Goal: Task Accomplishment & Management: Complete application form

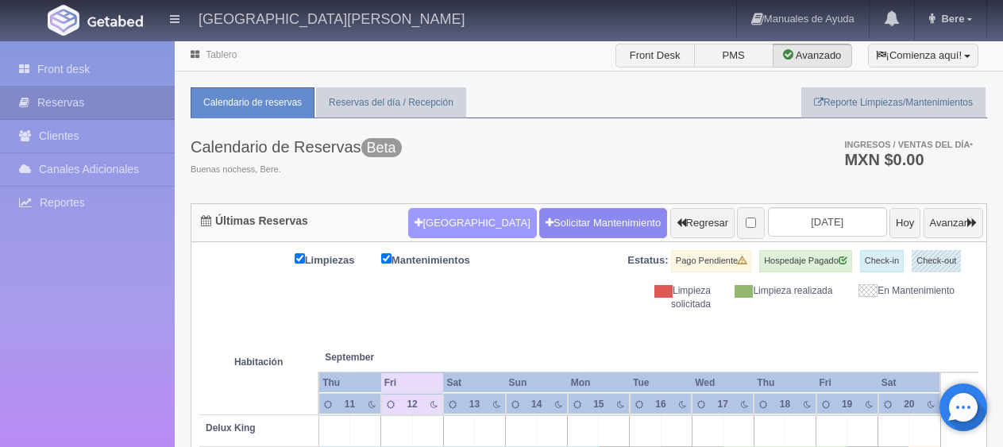
click at [436, 227] on button "[GEOGRAPHIC_DATA]" at bounding box center [472, 223] width 128 height 30
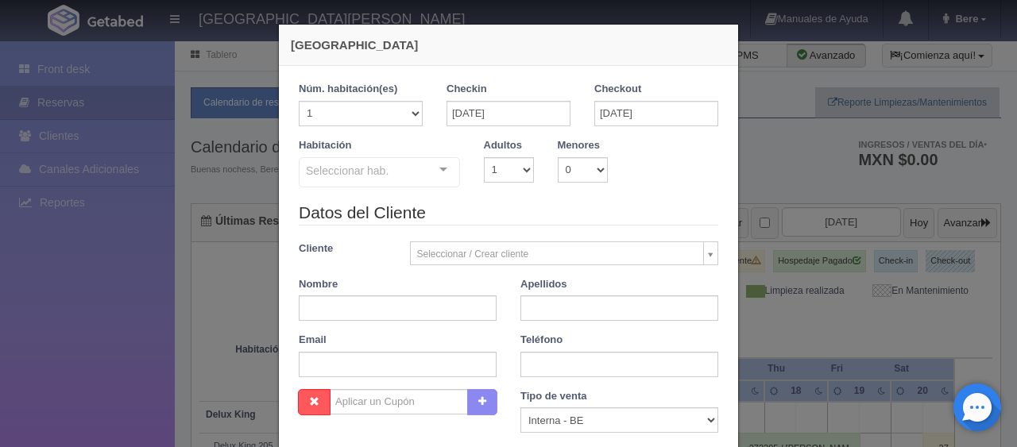
checkbox input "false"
click at [515, 116] on input "[DATE]" at bounding box center [508, 113] width 124 height 25
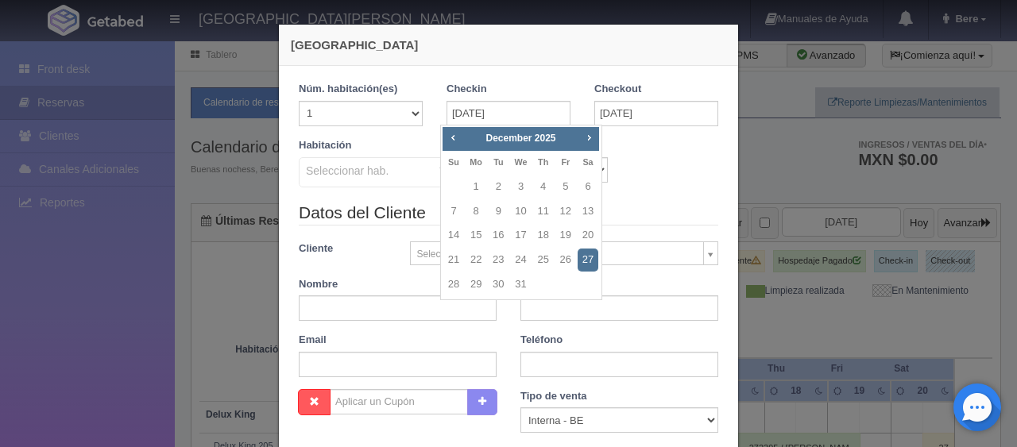
click at [689, 201] on legend "Datos del Cliente" at bounding box center [508, 213] width 419 height 25
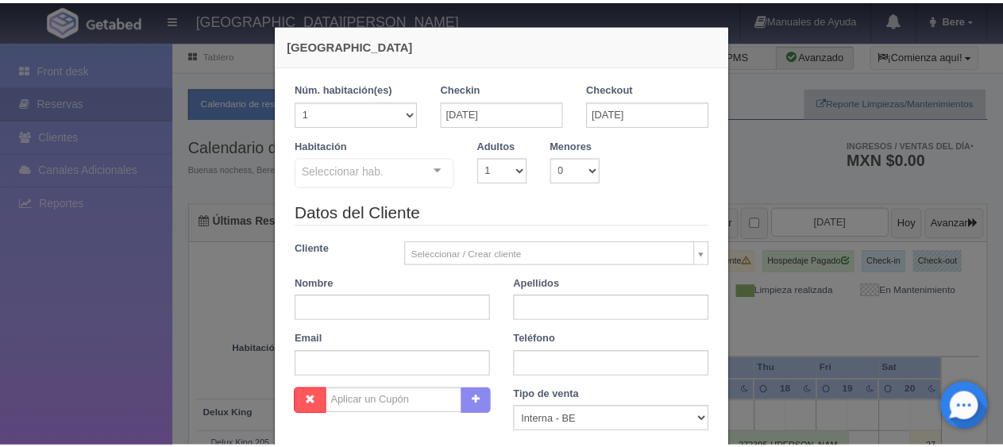
scroll to position [280, 0]
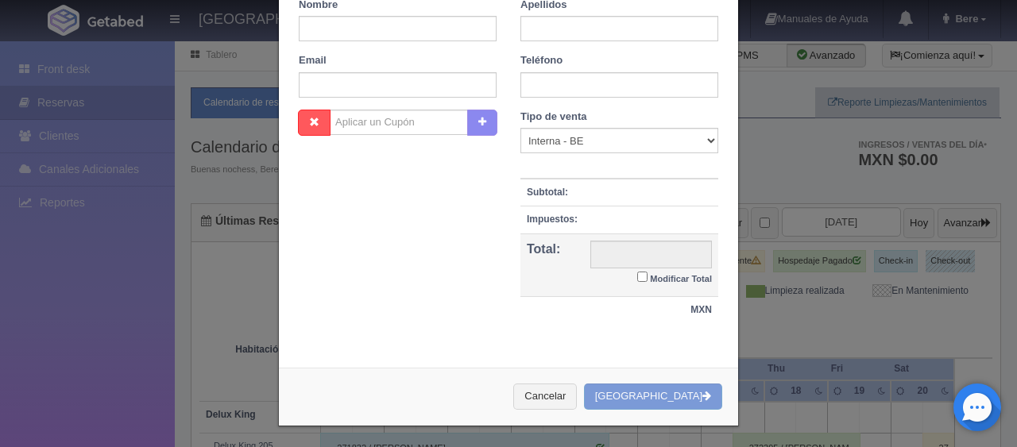
click at [578, 407] on div "Cancelar Crear Reserva" at bounding box center [508, 397] width 459 height 58
click at [577, 393] on button "Cancelar" at bounding box center [545, 397] width 64 height 26
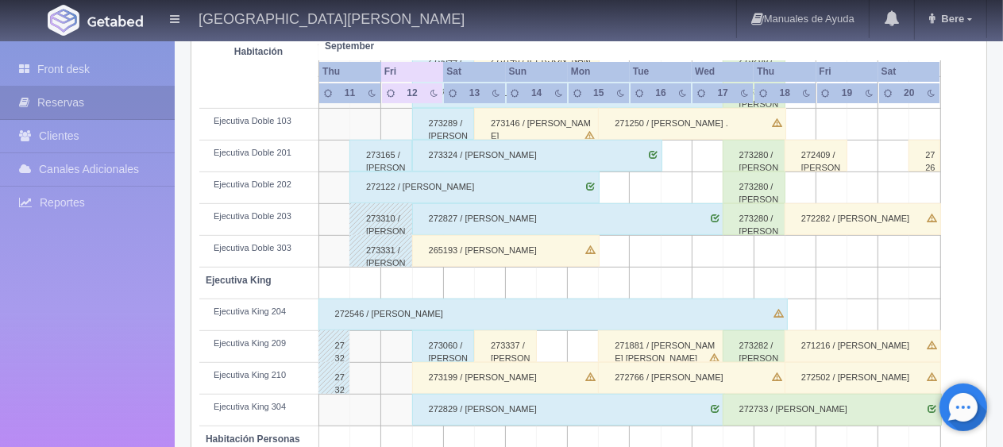
scroll to position [688, 0]
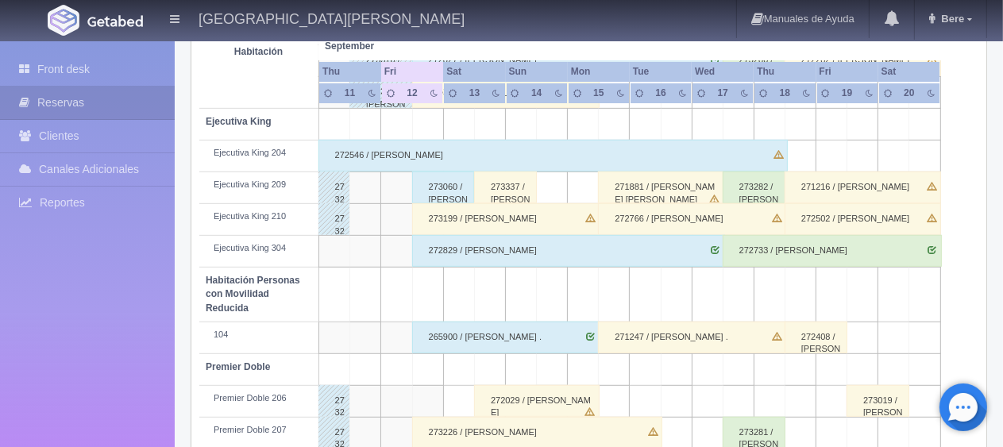
click at [470, 329] on div "265900 / [PERSON_NAME] ." at bounding box center [505, 338] width 187 height 32
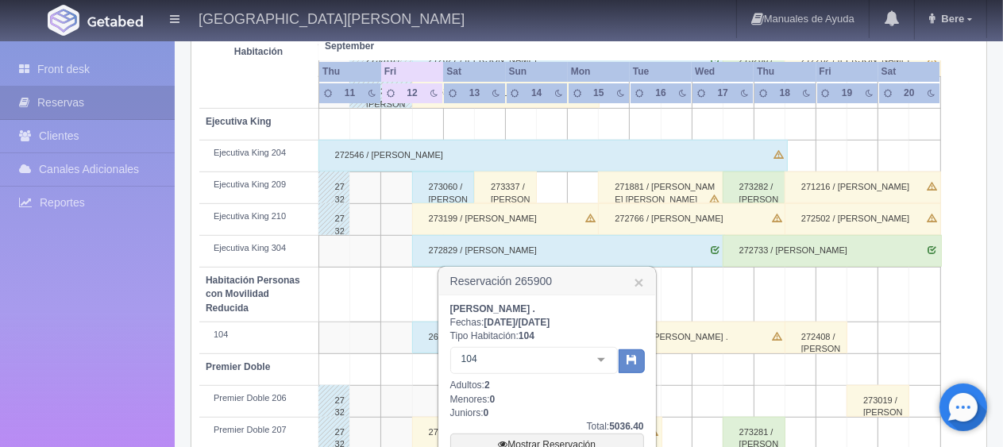
scroll to position [847, 0]
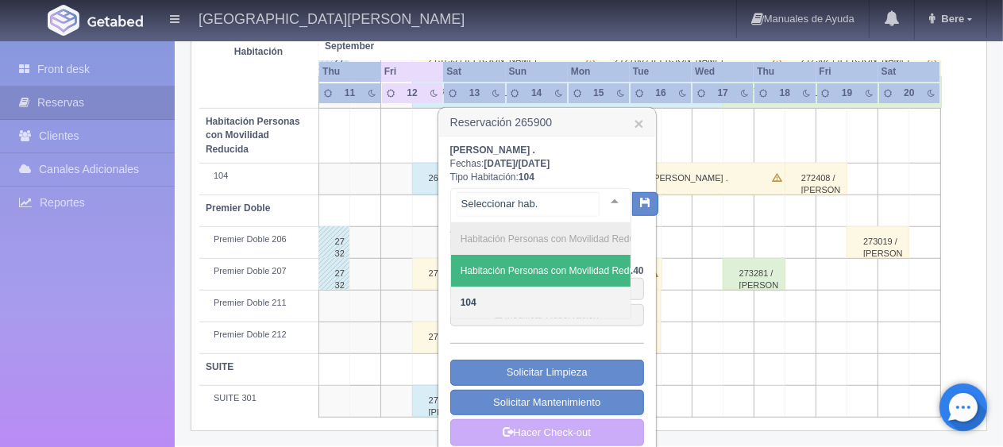
click at [600, 199] on div at bounding box center [615, 201] width 32 height 24
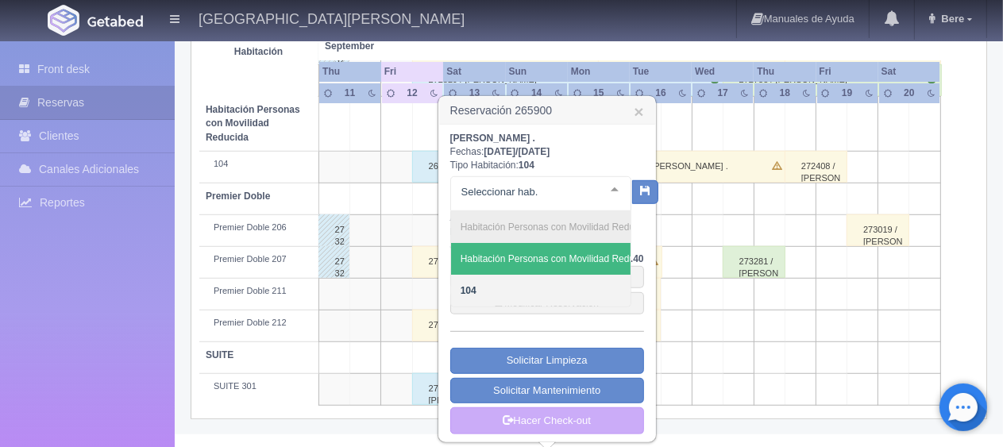
scroll to position [855, 0]
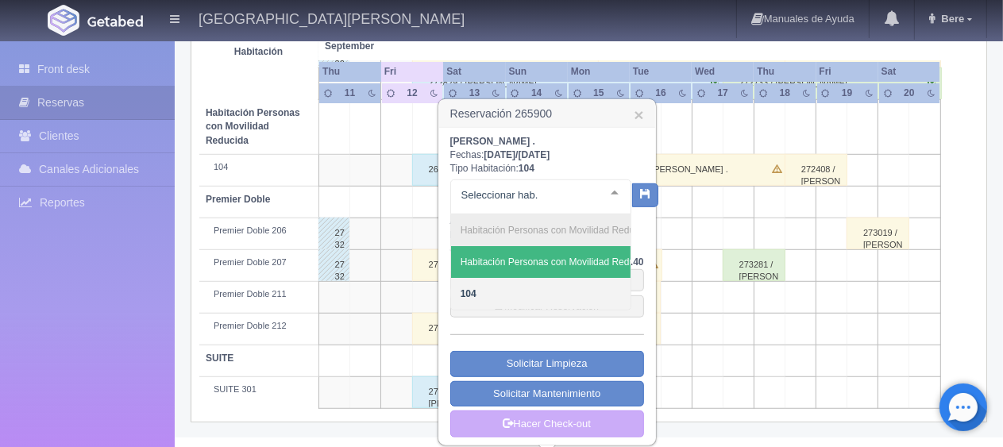
click at [607, 191] on div at bounding box center [615, 192] width 32 height 24
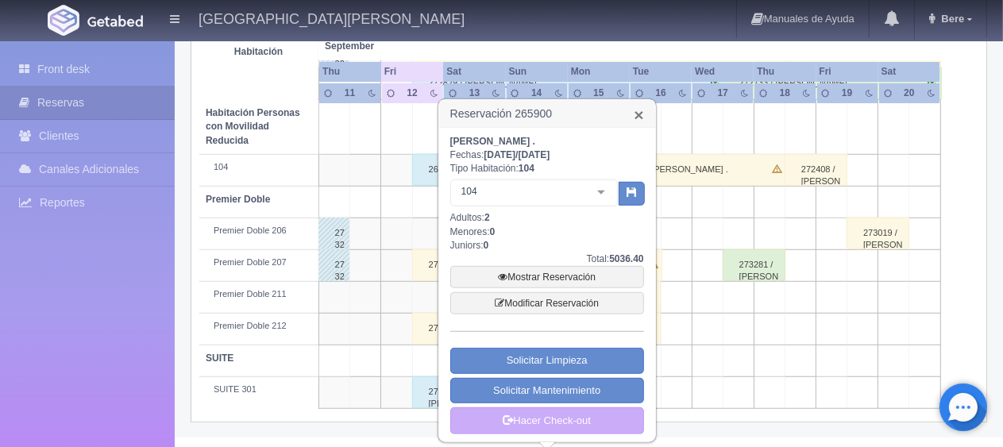
click at [637, 116] on link "×" at bounding box center [639, 114] width 10 height 17
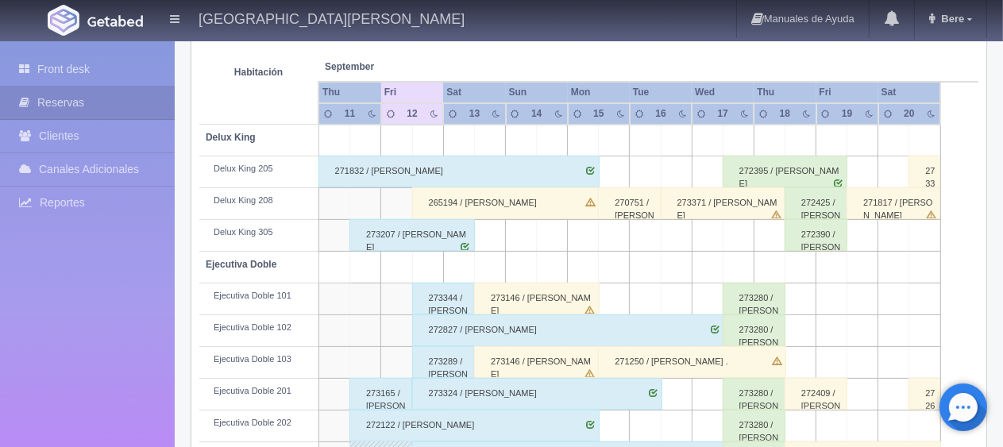
scroll to position [0, 0]
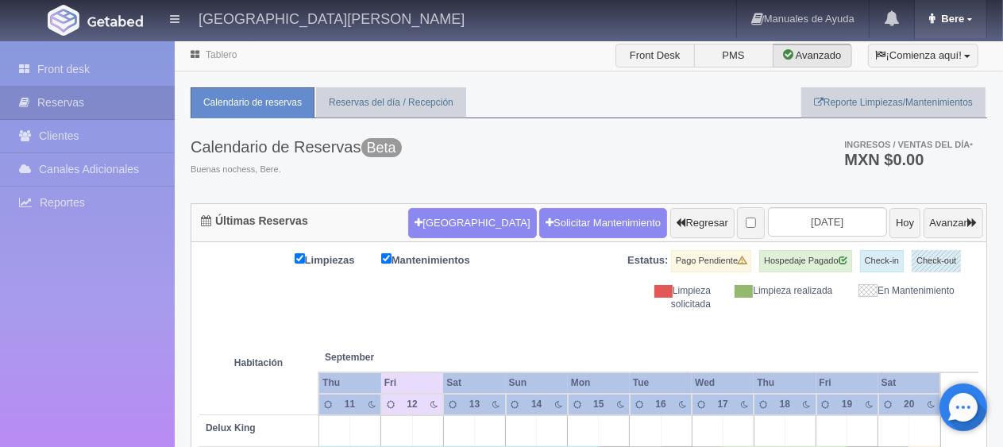
click at [959, 17] on span "Bere" at bounding box center [950, 19] width 27 height 12
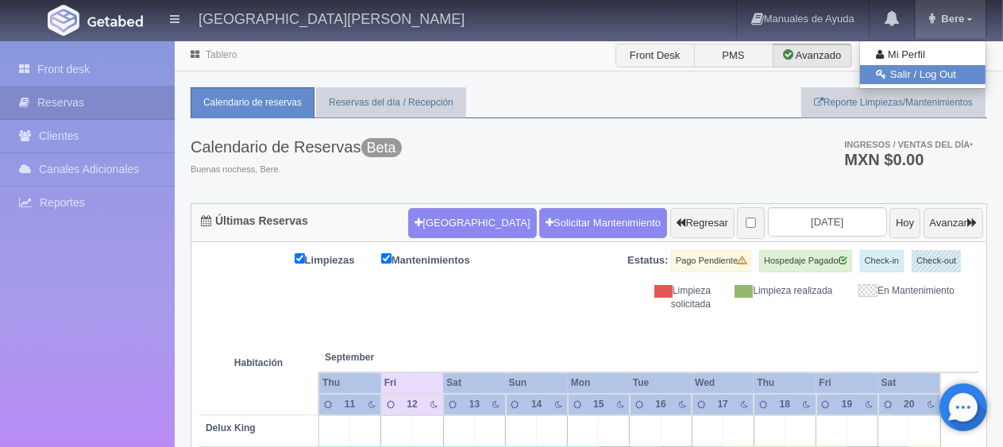
click at [928, 74] on link "Salir / Log Out" at bounding box center [922, 75] width 125 height 20
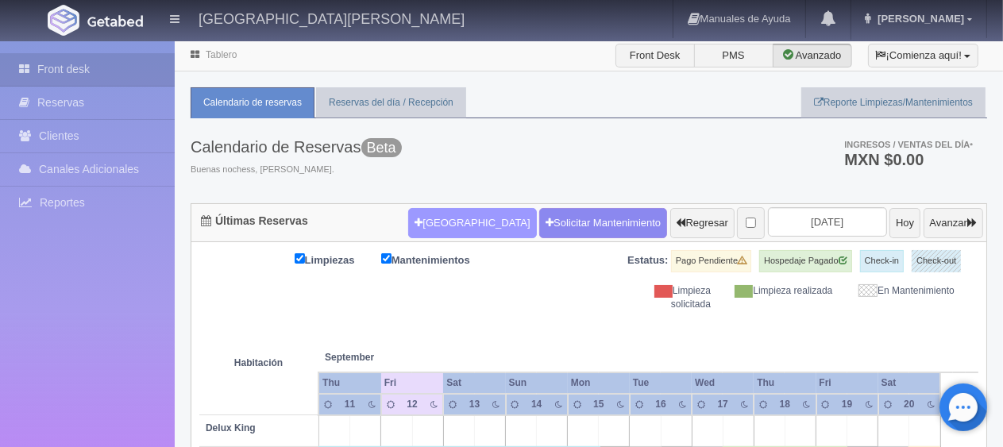
click at [446, 213] on button "[GEOGRAPHIC_DATA]" at bounding box center [472, 223] width 128 height 30
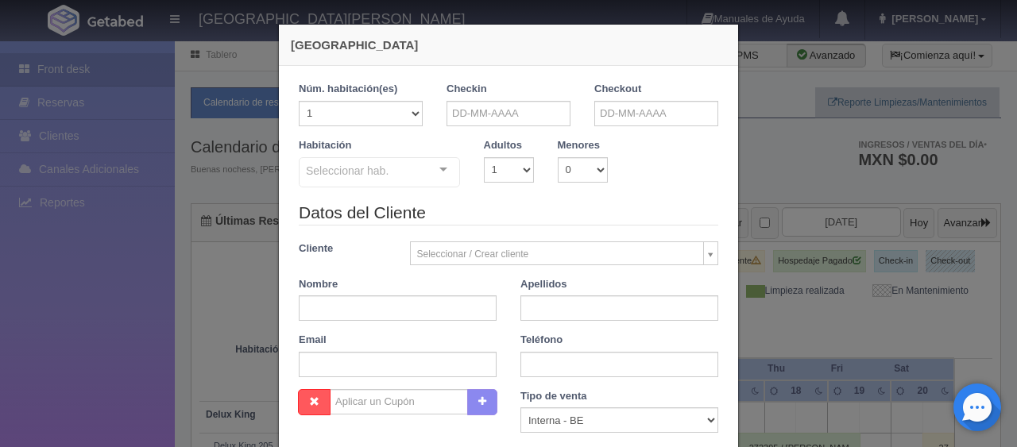
checkbox input "false"
click at [452, 122] on input "text" at bounding box center [508, 113] width 124 height 25
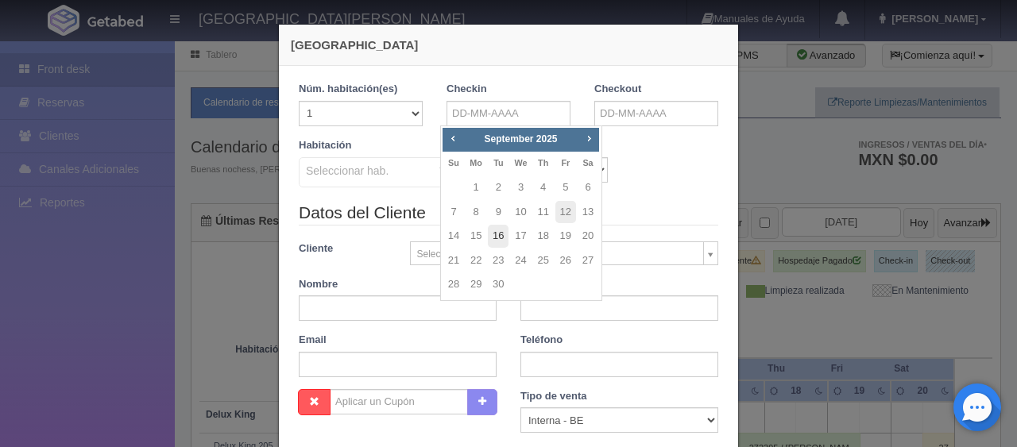
click at [499, 241] on link "16" at bounding box center [498, 236] width 21 height 23
type input "[DATE]"
checkbox input "false"
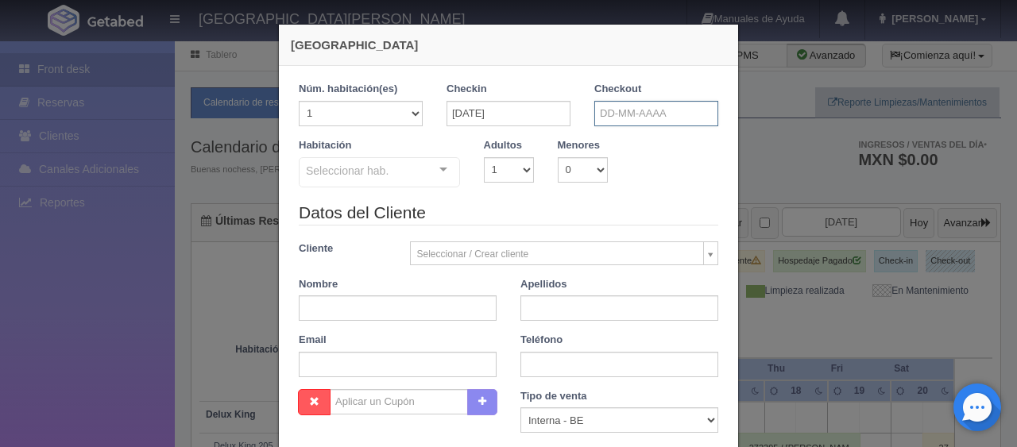
click at [617, 110] on input "text" at bounding box center [656, 113] width 124 height 25
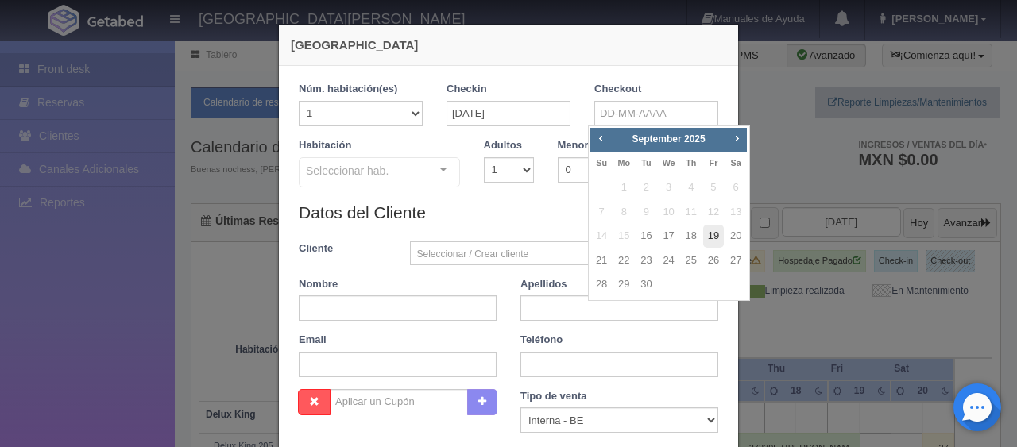
click at [715, 235] on link "19" at bounding box center [713, 236] width 21 height 23
type input "[DATE]"
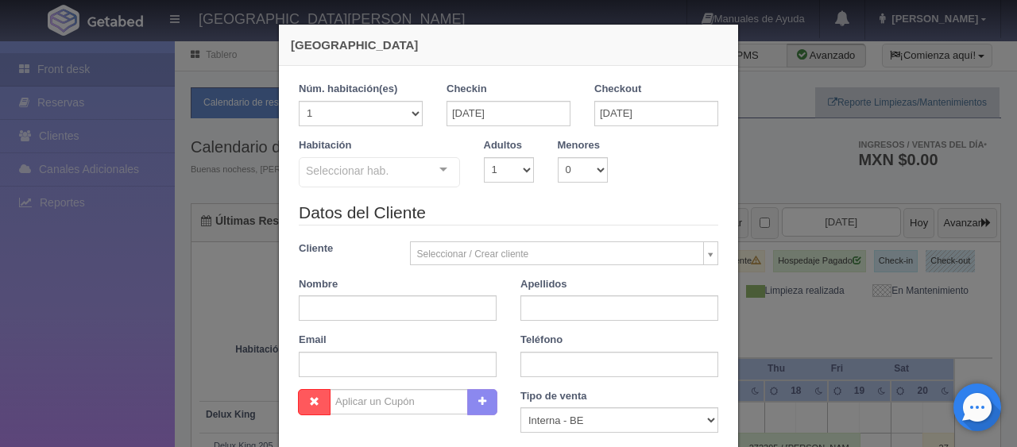
checkbox input "false"
click at [442, 176] on div at bounding box center [443, 170] width 32 height 24
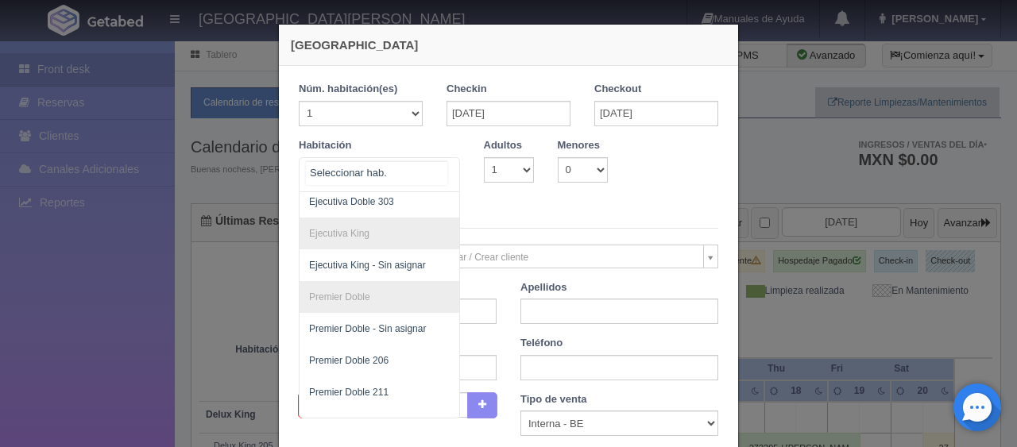
scroll to position [222, 0]
